Goal: Navigation & Orientation: Find specific page/section

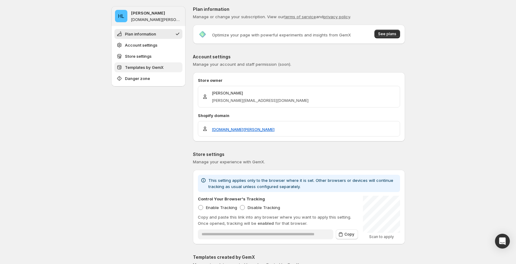
click at [147, 67] on span "Templates by GemX" at bounding box center [144, 67] width 39 height 6
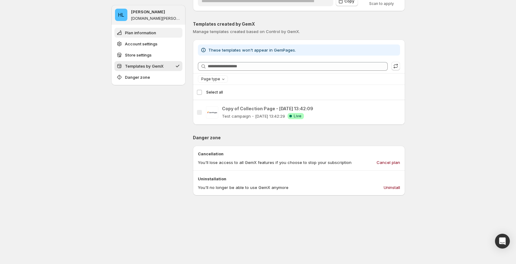
click at [152, 35] on span "Plan information" at bounding box center [140, 33] width 31 height 6
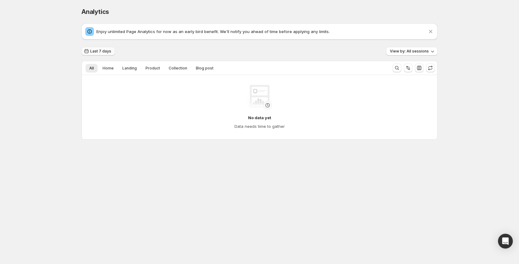
click at [104, 52] on span "Last 7 days" at bounding box center [100, 51] width 21 height 5
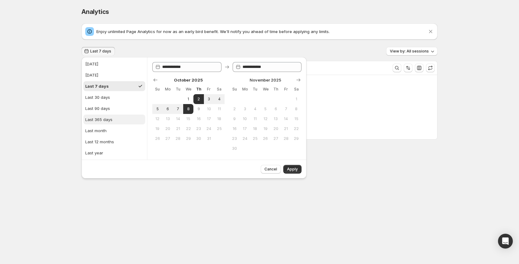
click at [111, 119] on div "Last 365 days" at bounding box center [98, 120] width 27 height 6
type input "**********"
click at [292, 170] on span "Apply" at bounding box center [292, 169] width 11 height 5
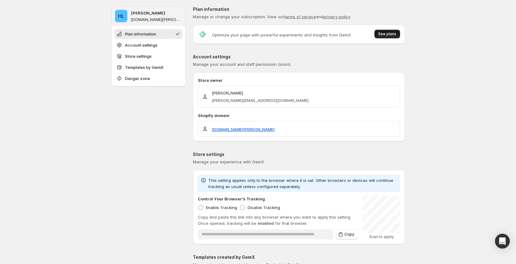
click at [385, 34] on span "See plans" at bounding box center [387, 34] width 18 height 5
click at [389, 34] on span "See plans" at bounding box center [387, 34] width 18 height 5
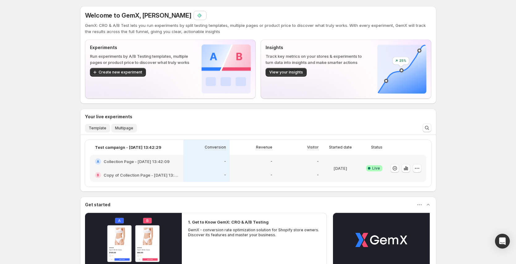
click at [123, 130] on span "Multipage" at bounding box center [124, 128] width 18 height 5
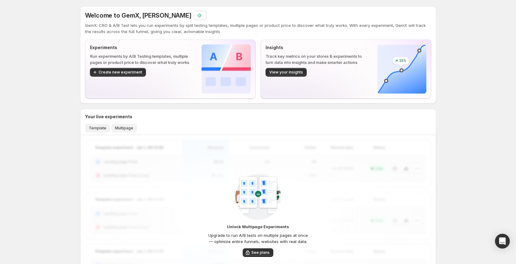
click at [105, 128] on span "Template" at bounding box center [98, 128] width 18 height 5
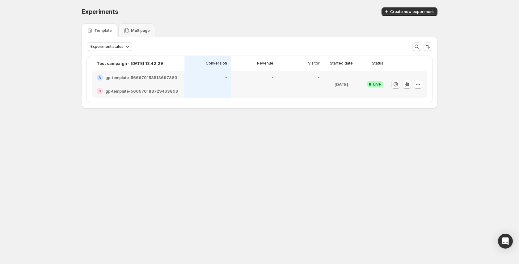
click at [139, 25] on div "Multipage" at bounding box center [136, 30] width 37 height 14
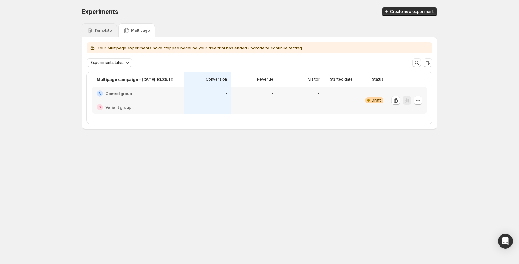
click at [96, 32] on p "Template" at bounding box center [103, 30] width 18 height 5
